Goal: Transaction & Acquisition: Subscribe to service/newsletter

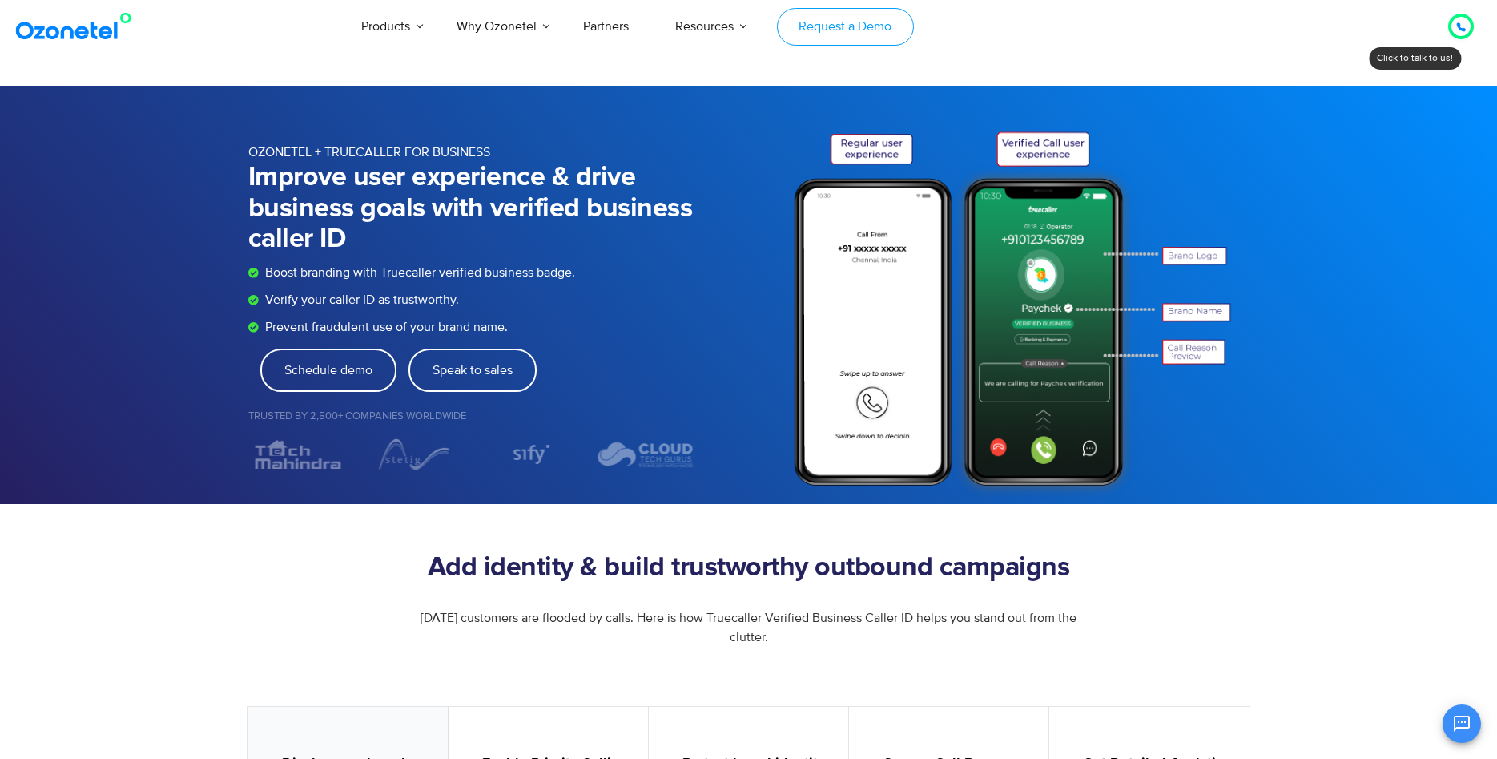
click at [828, 26] on link "Request a Demo" at bounding box center [845, 27] width 137 height 38
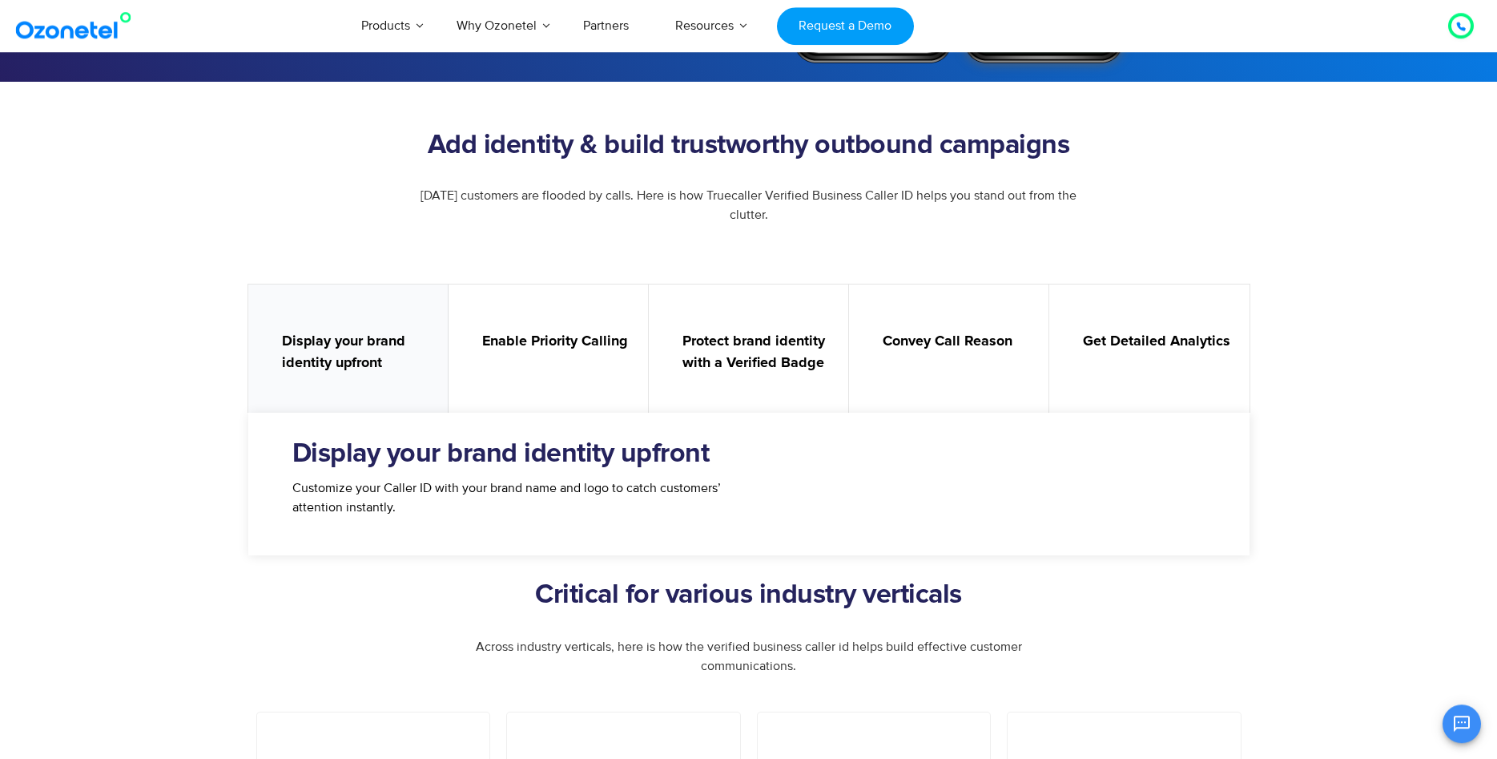
scroll to position [731, 0]
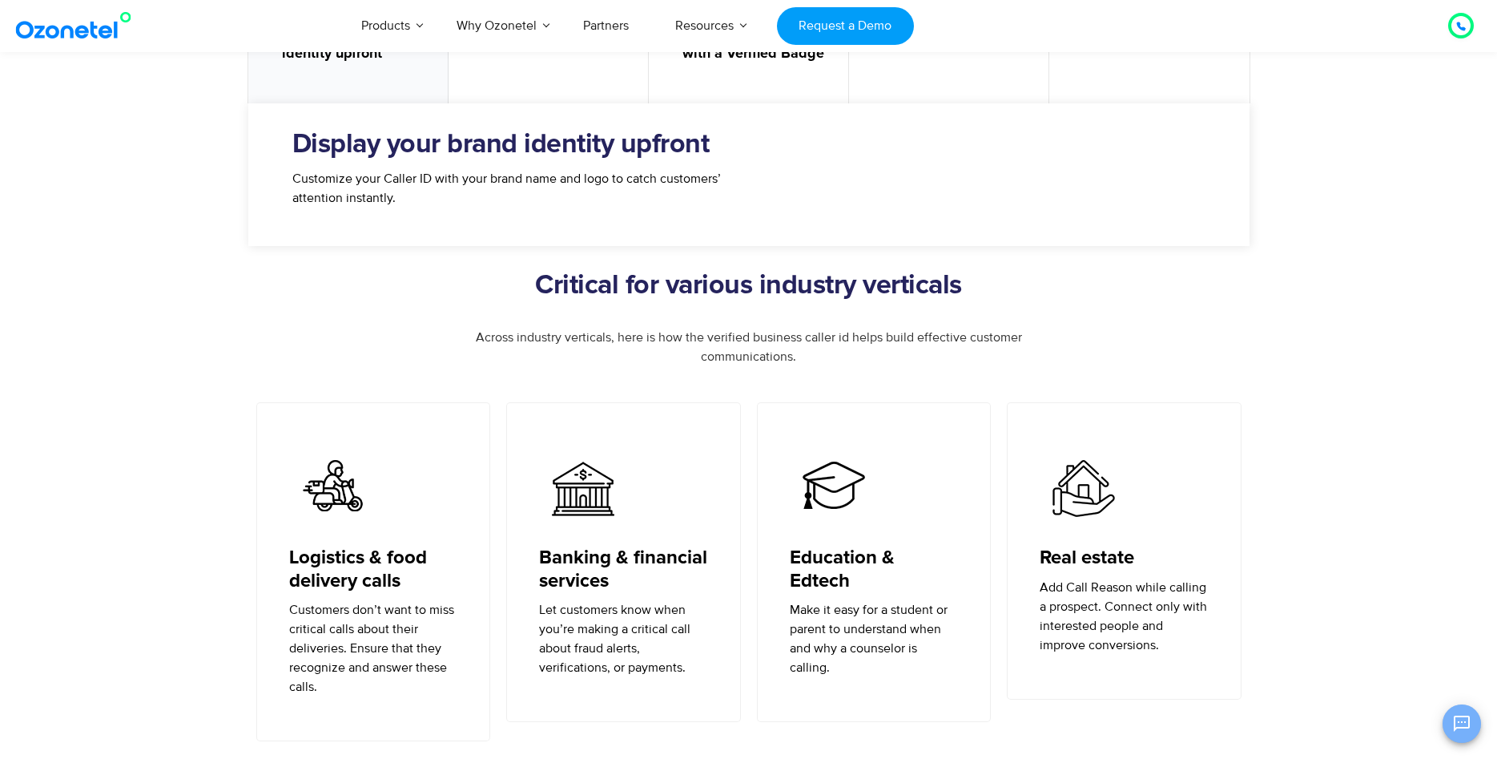
click at [1458, 726] on icon "Open chat" at bounding box center [1461, 723] width 19 height 19
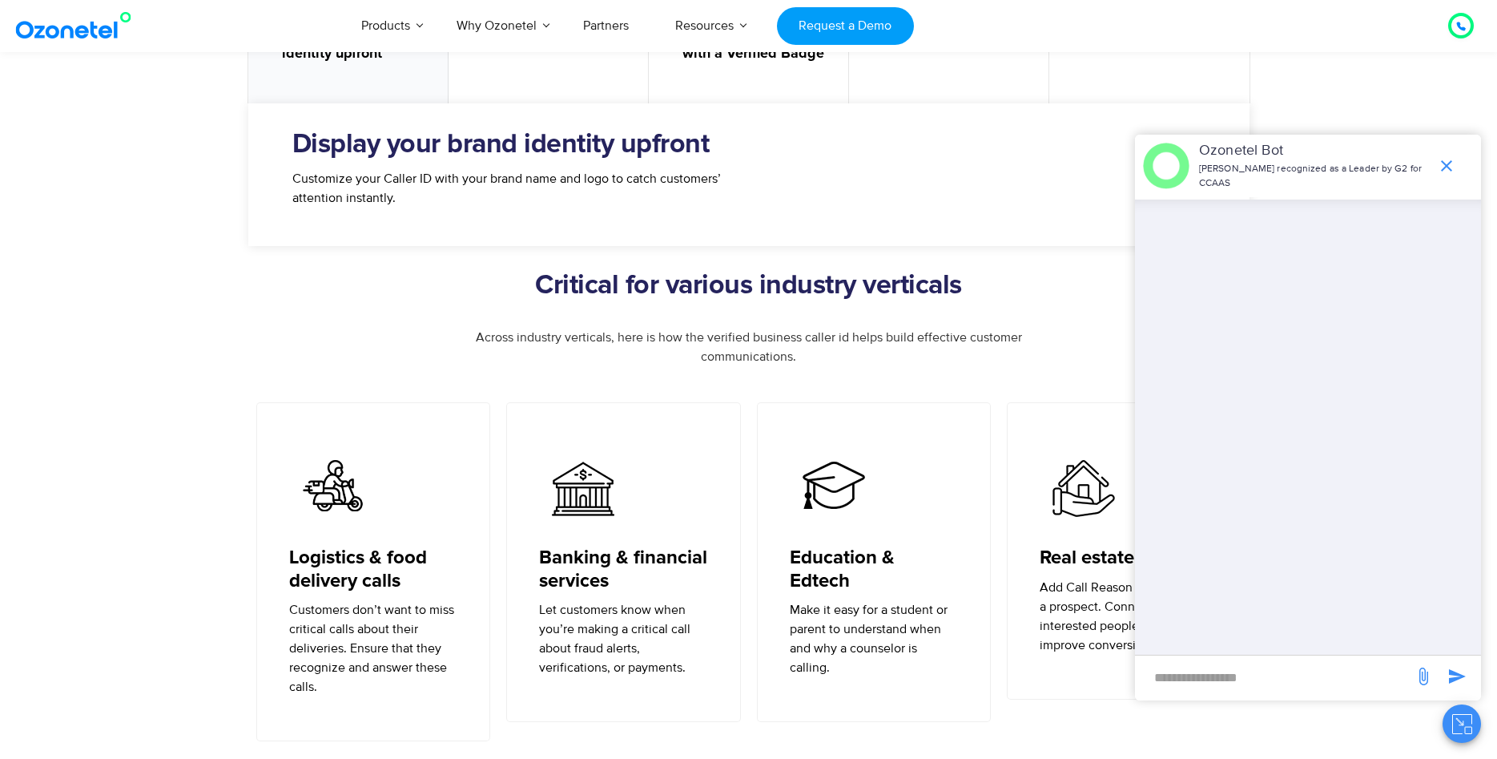
click at [1318, 682] on input "new-msg-input" at bounding box center [1274, 676] width 263 height 27
type input "**********"
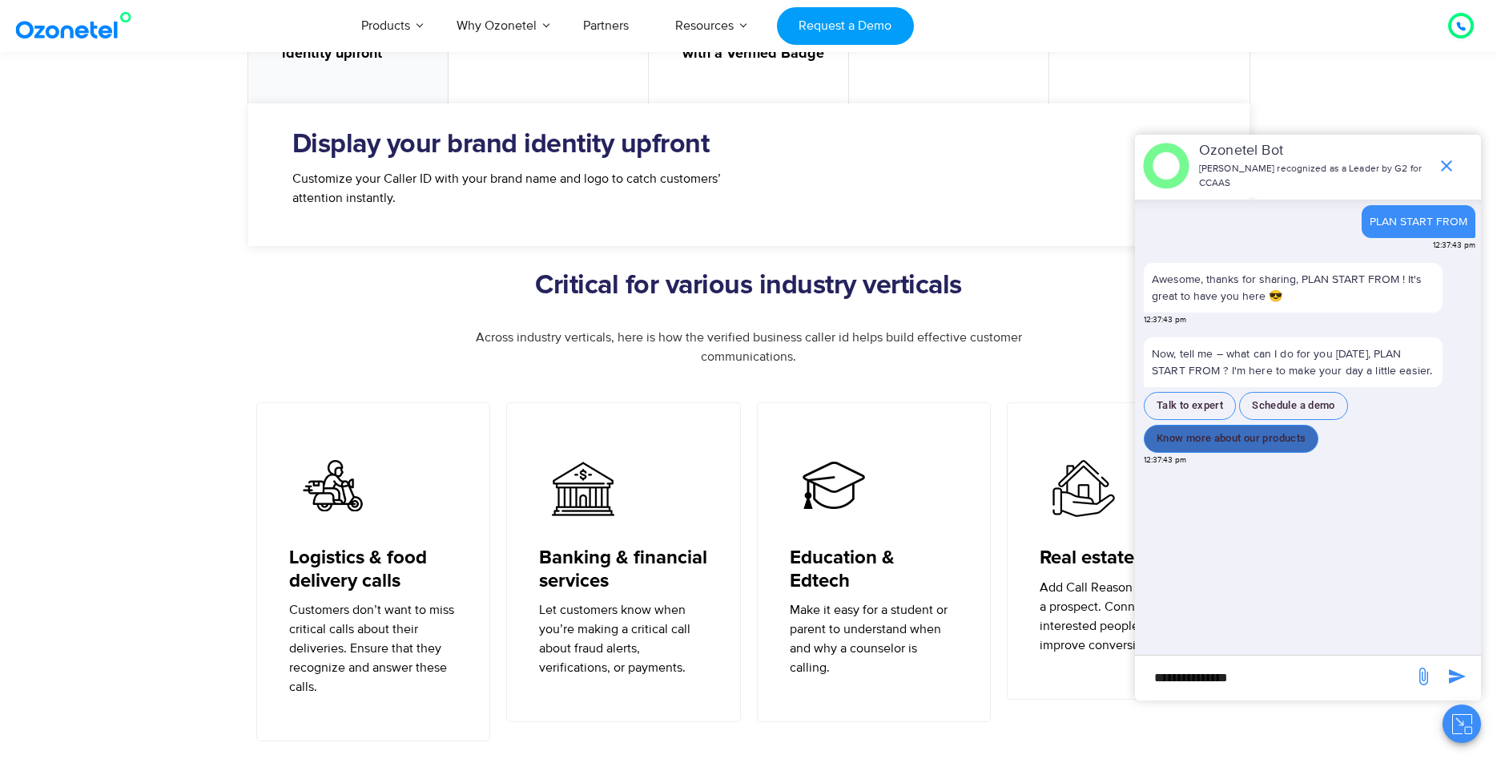
click at [1283, 433] on button "Know more about our products" at bounding box center [1231, 439] width 175 height 28
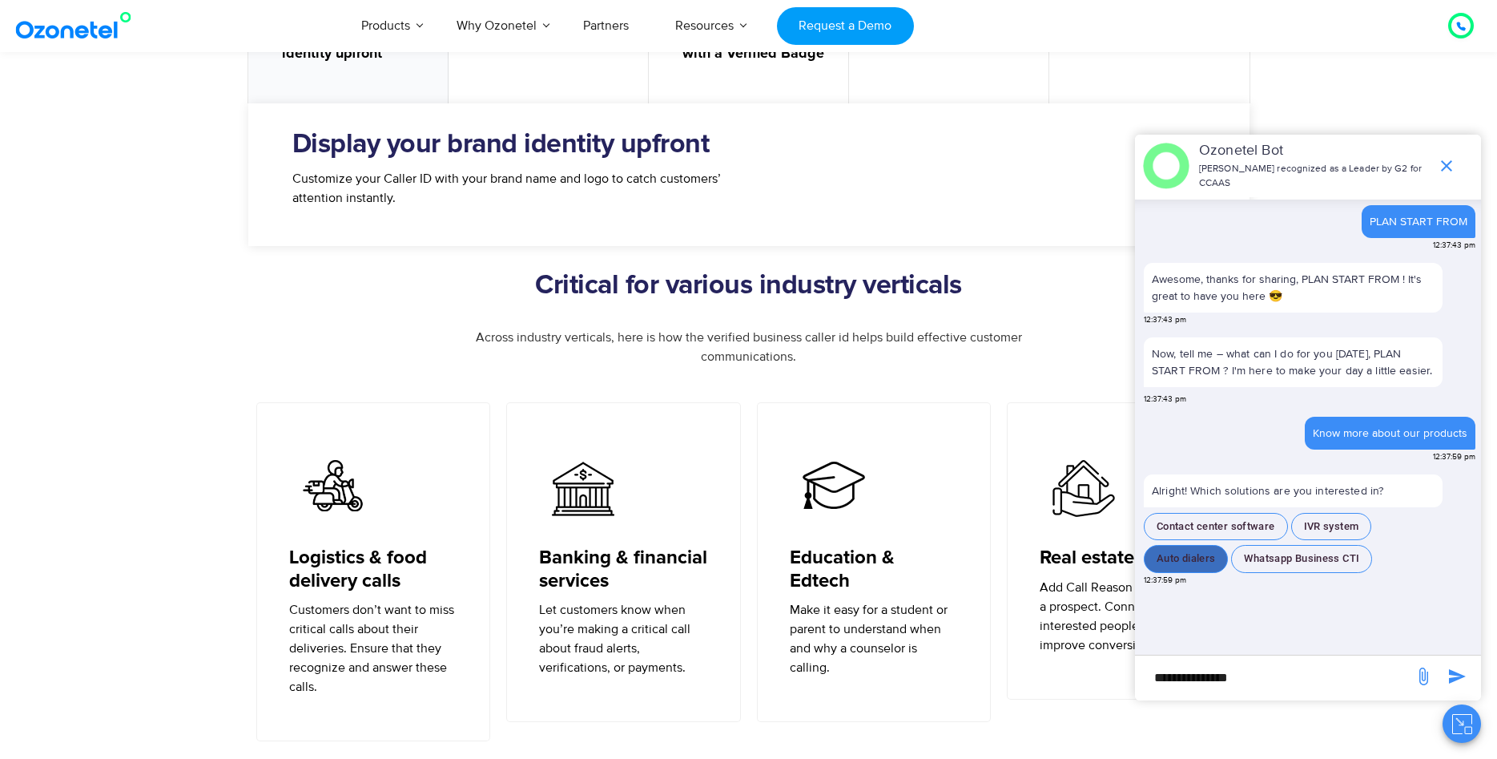
click at [1191, 561] on button "Auto dialers" at bounding box center [1186, 559] width 84 height 28
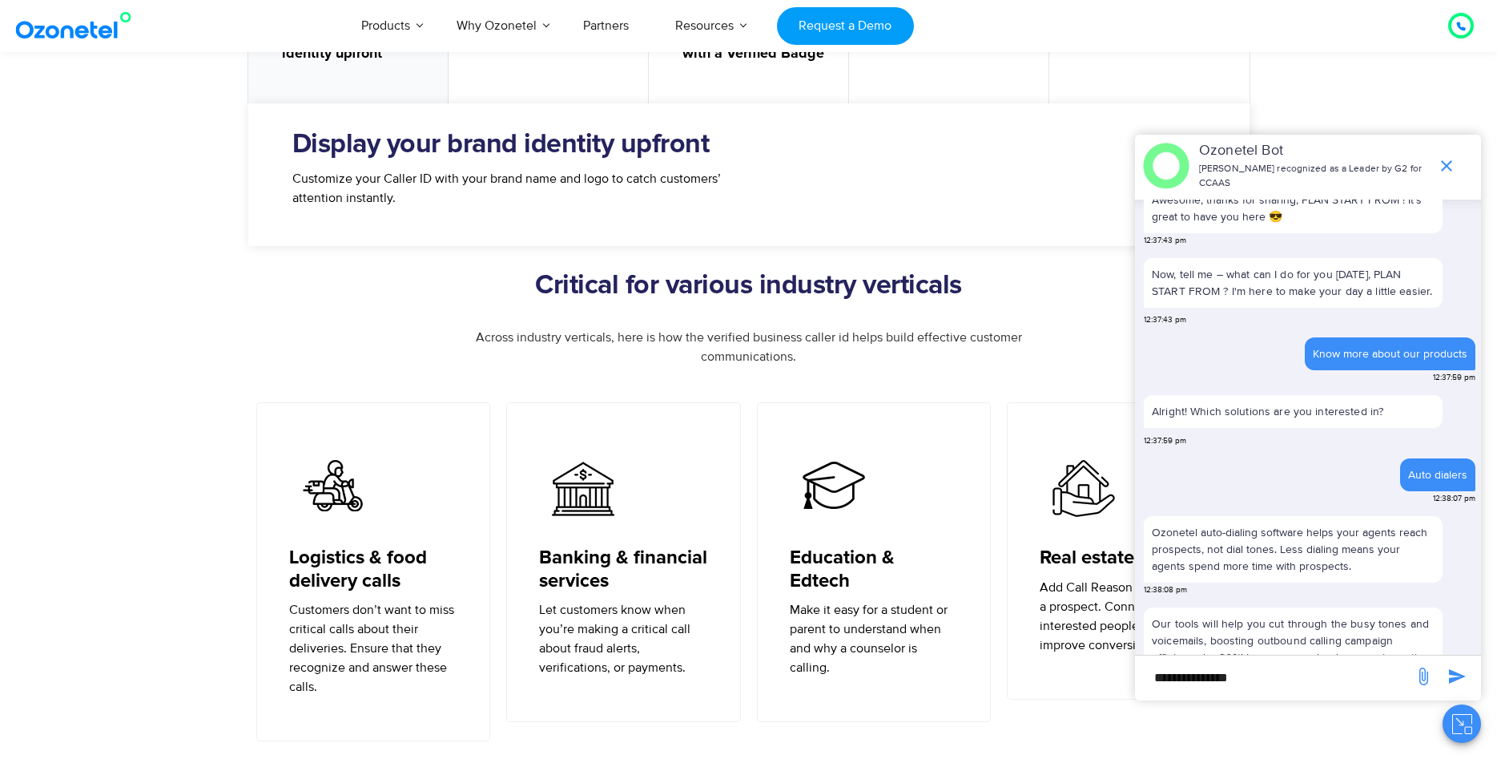
scroll to position [156, 0]
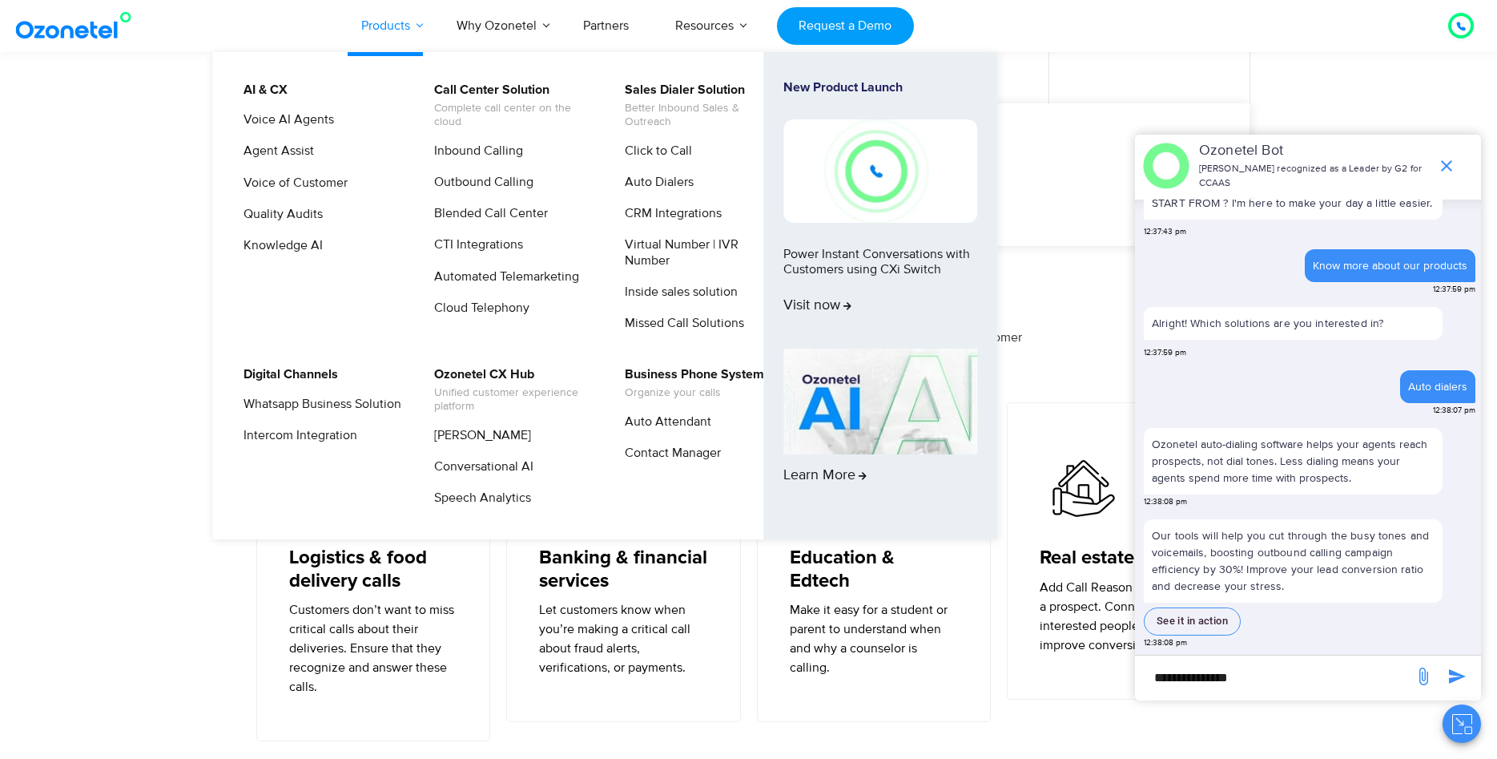
click at [385, 22] on link "Products" at bounding box center [385, 25] width 95 height 53
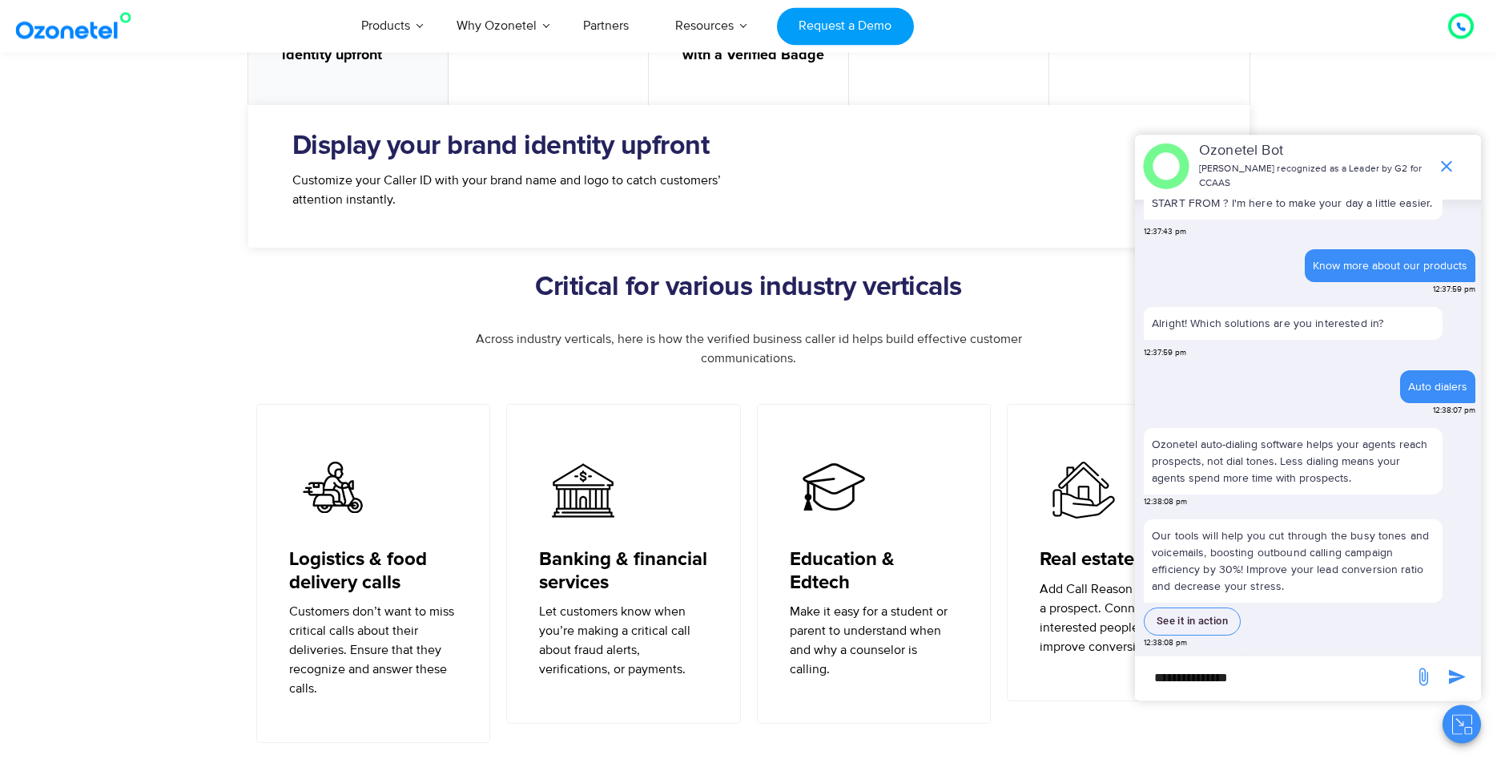
scroll to position [731, 0]
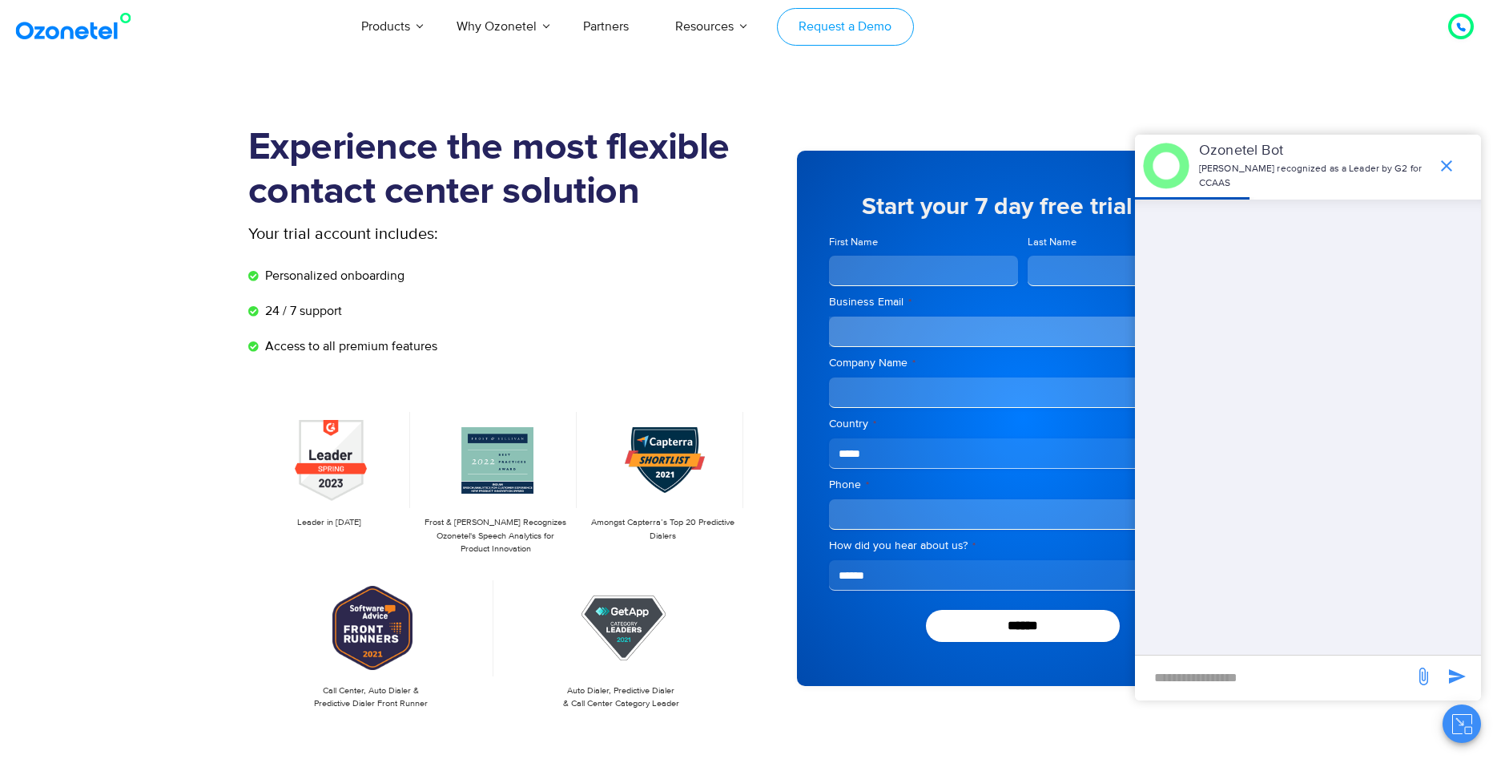
click at [850, 26] on link "Request a Demo" at bounding box center [845, 27] width 137 height 38
